Goal: Transaction & Acquisition: Purchase product/service

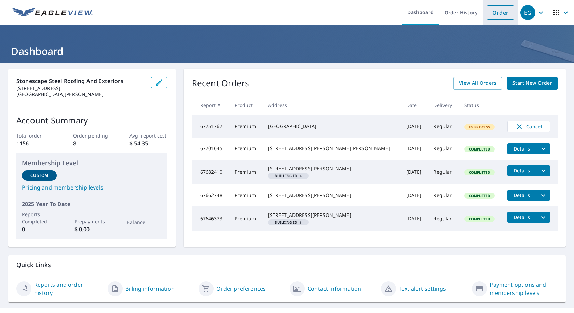
click at [494, 11] on link "Order" at bounding box center [501, 12] width 28 height 14
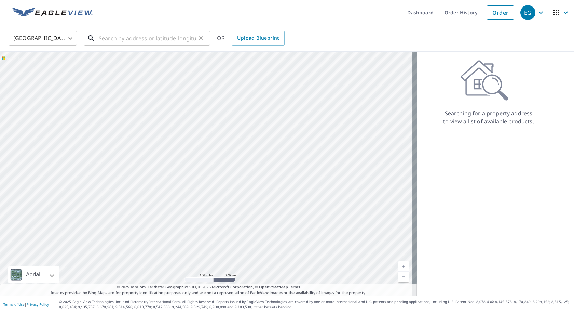
click at [123, 40] on input "text" at bounding box center [147, 38] width 97 height 19
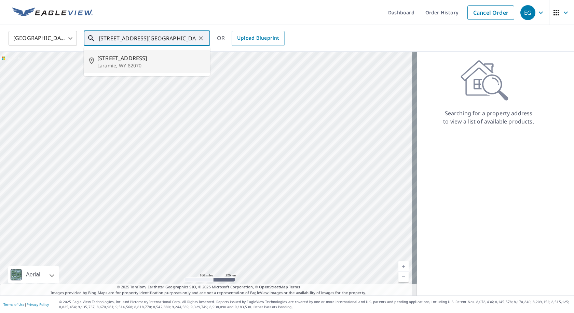
click at [142, 67] on p "Laramie, WY 82070" at bounding box center [150, 65] width 107 height 7
type input "[STREET_ADDRESS]"
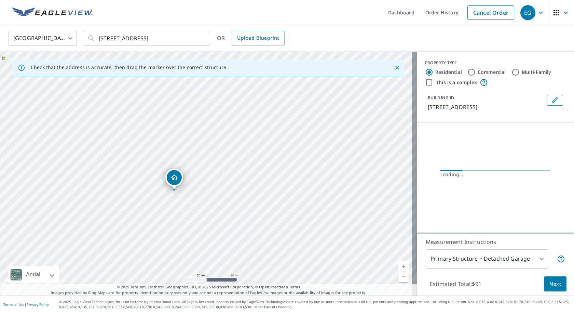
drag, startPoint x: 121, startPoint y: 198, endPoint x: 248, endPoint y: 189, distance: 127.2
click at [246, 190] on div "[STREET_ADDRESS]" at bounding box center [208, 174] width 417 height 244
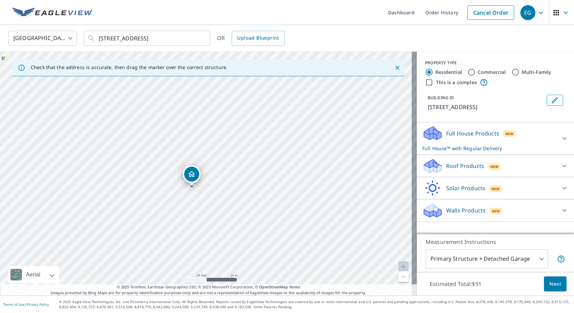
drag, startPoint x: 172, startPoint y: 199, endPoint x: 204, endPoint y: 205, distance: 32.6
click at [203, 205] on div "[STREET_ADDRESS]" at bounding box center [208, 174] width 417 height 244
drag, startPoint x: 192, startPoint y: 178, endPoint x: 166, endPoint y: 168, distance: 28.0
click at [491, 167] on span "New" at bounding box center [495, 166] width 9 height 5
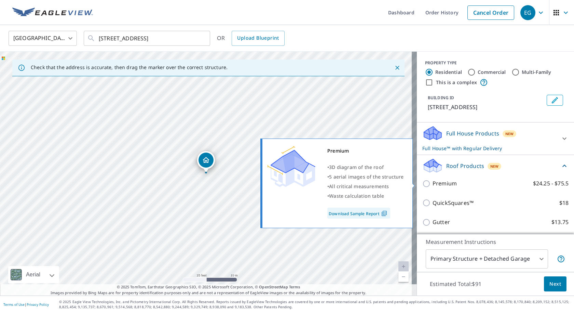
click at [442, 184] on p "Premium" at bounding box center [445, 183] width 24 height 9
click at [433, 184] on input "Premium $24.25 - $75.5" at bounding box center [428, 183] width 10 height 8
checkbox input "true"
checkbox input "false"
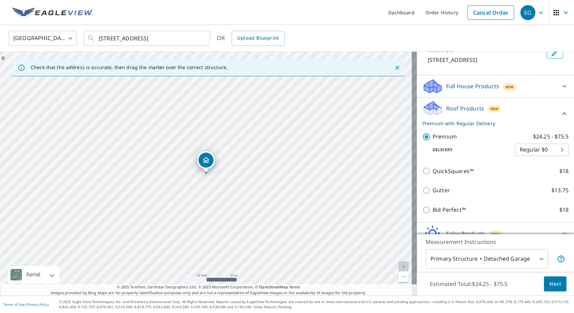
scroll to position [80, 0]
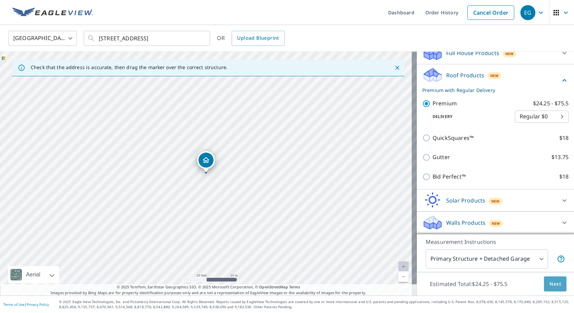
click at [553, 287] on span "Next" at bounding box center [556, 284] width 12 height 9
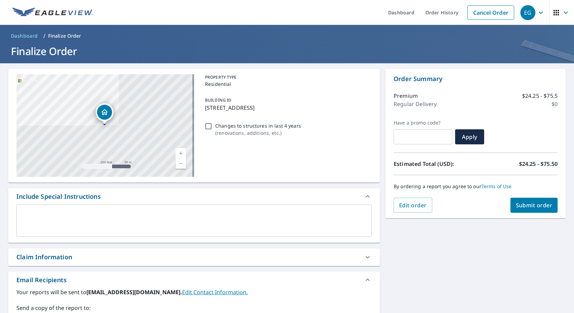
click at [538, 209] on button "Submit order" at bounding box center [535, 205] width 48 height 15
